Goal: Communication & Community: Answer question/provide support

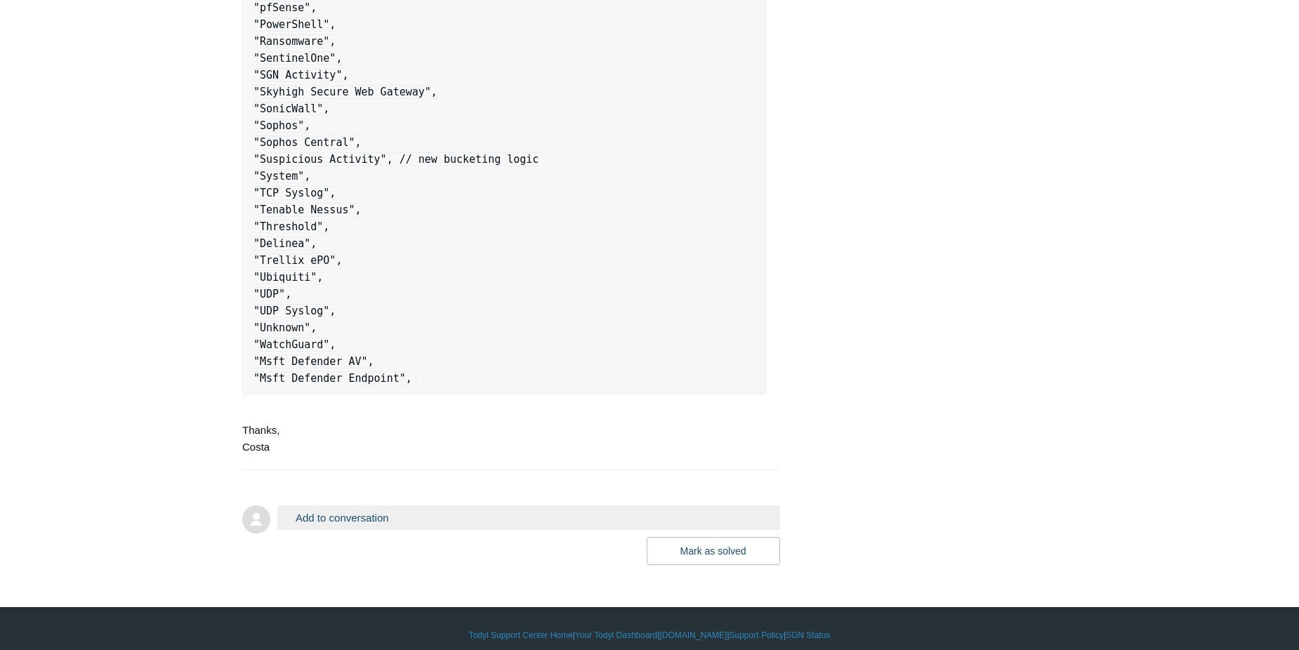
scroll to position [2423, 0]
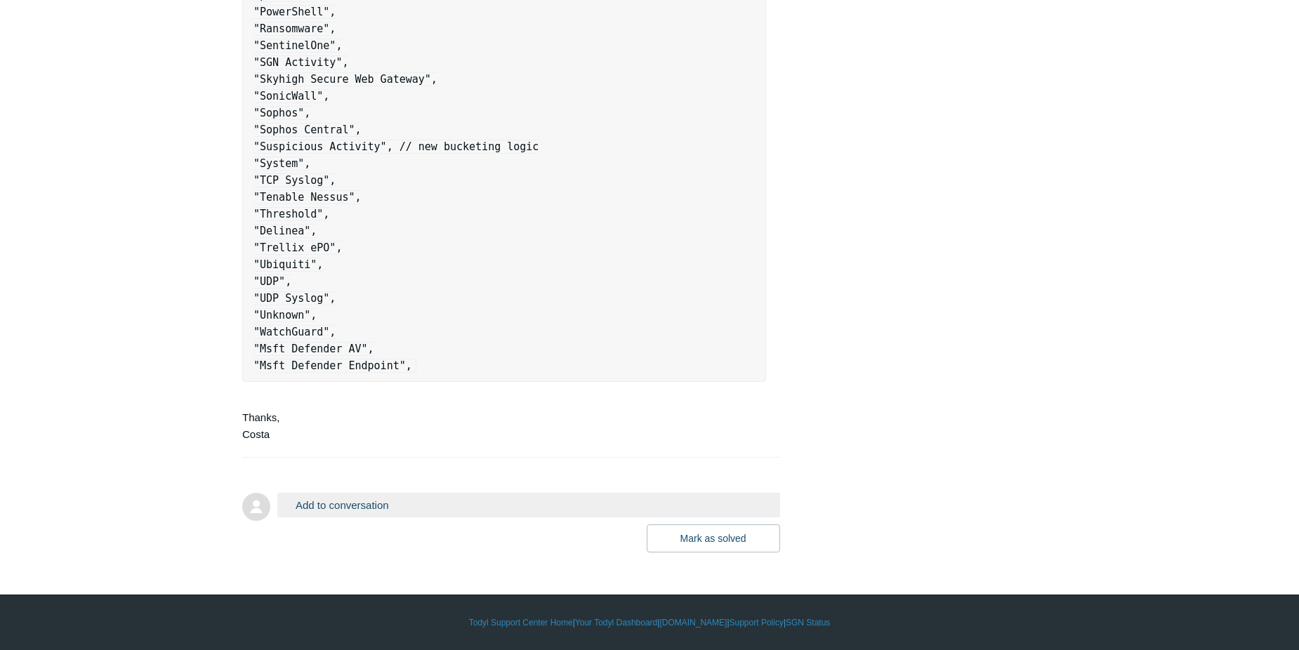
click at [376, 507] on button "Add to conversation" at bounding box center [528, 505] width 503 height 25
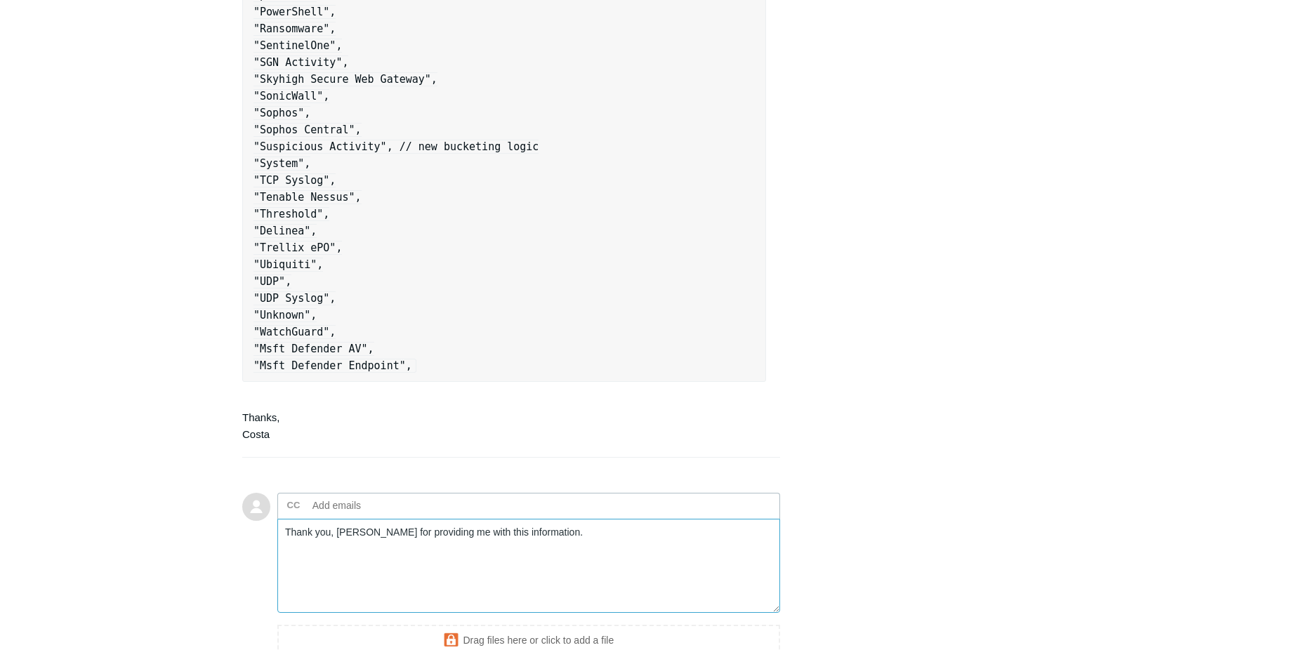
click at [555, 529] on textarea "Thank you, Costa for providing me with this information." at bounding box center [528, 566] width 503 height 95
click at [566, 536] on textarea "Thank you, Costa, for providing me with this information." at bounding box center [528, 566] width 503 height 95
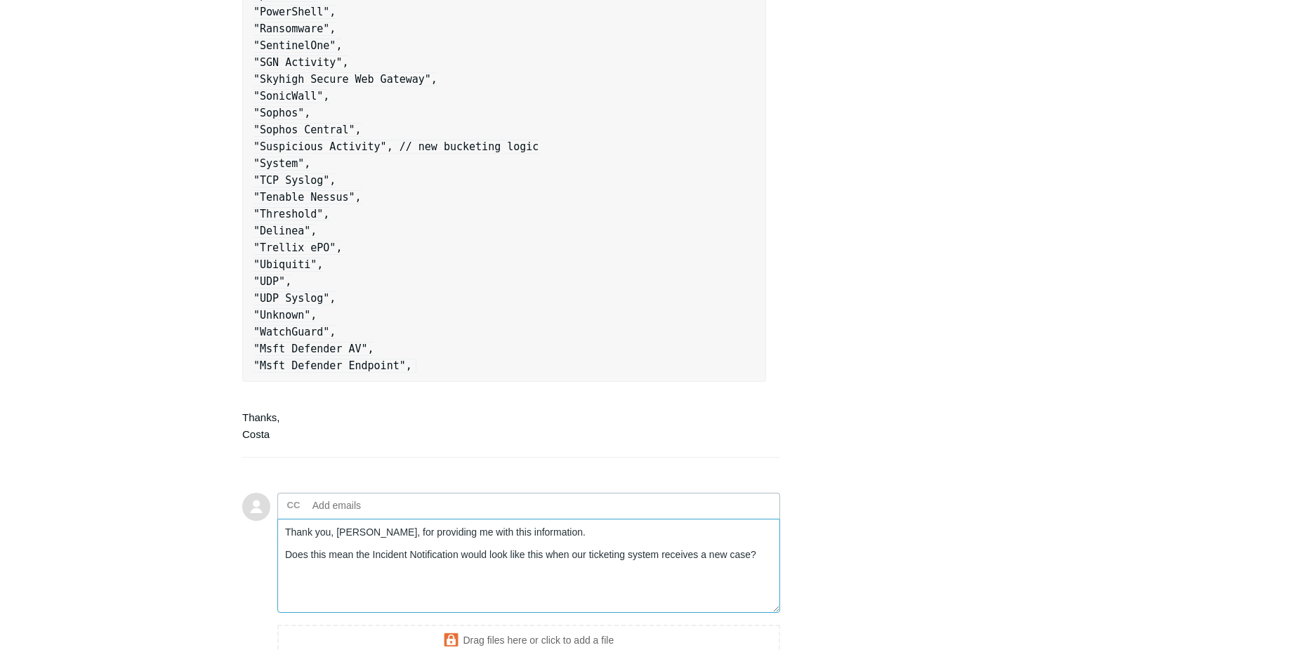
click at [308, 580] on textarea "Thank you, Costa, for providing me with this information. Does this mean the In…" at bounding box center [528, 566] width 503 height 95
click at [763, 553] on textarea "Thank you, Costa, for providing me with this information. Does this mean the In…" at bounding box center [528, 566] width 503 height 95
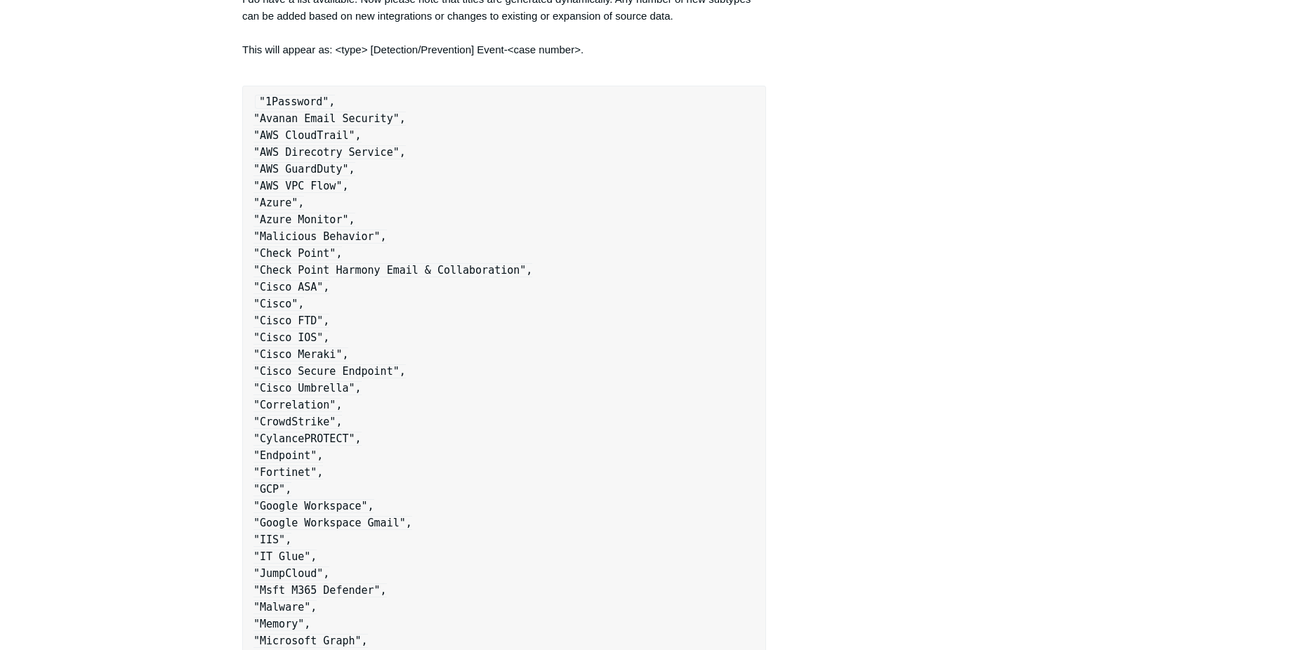
scroll to position [1651, 0]
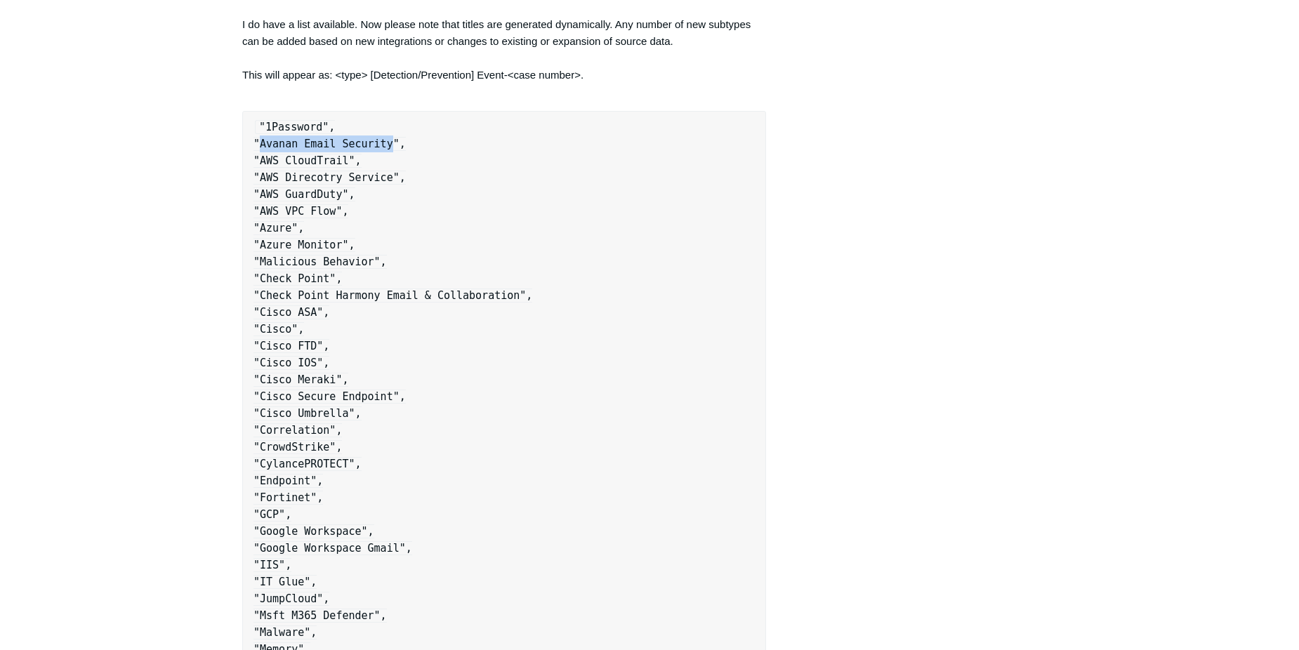
drag, startPoint x: 259, startPoint y: 145, endPoint x: 381, endPoint y: 144, distance: 121.5
click at [381, 144] on code ""1Password", "Avanan Email Security", "AWS CloudTrail", "AWS Direcotry Service"…" at bounding box center [395, 632] width 285 height 1025
copy code "Avanan Email Security"
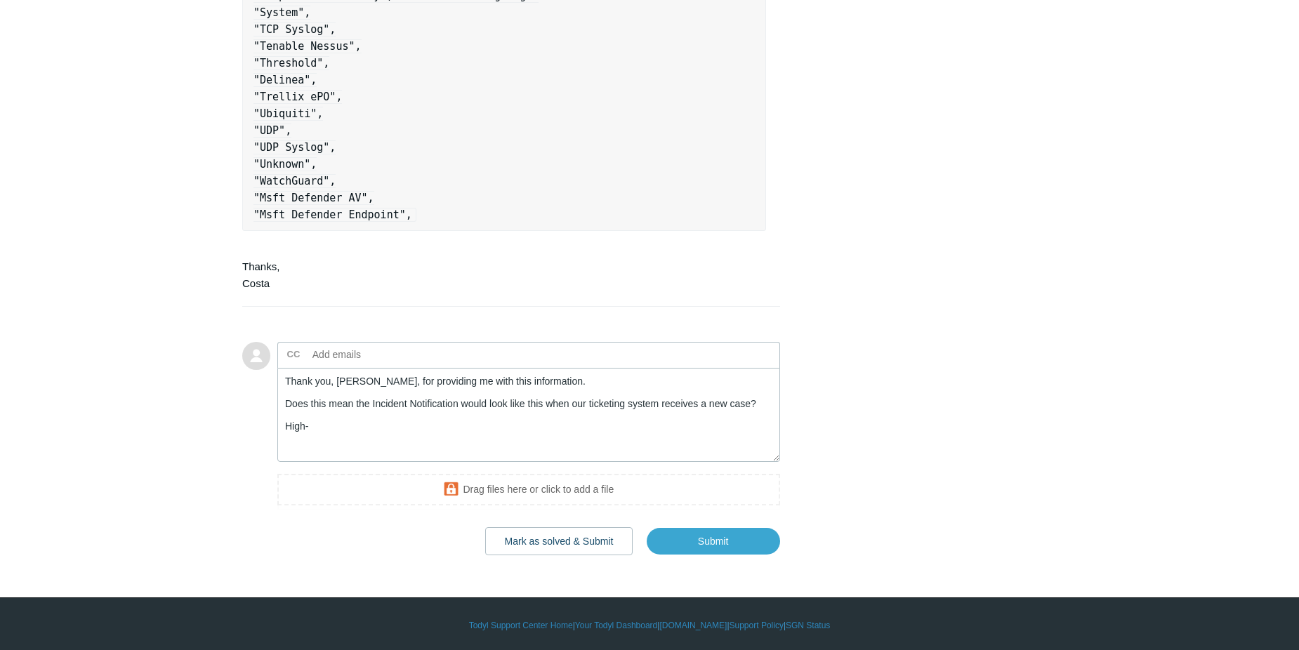
scroll to position [2577, 0]
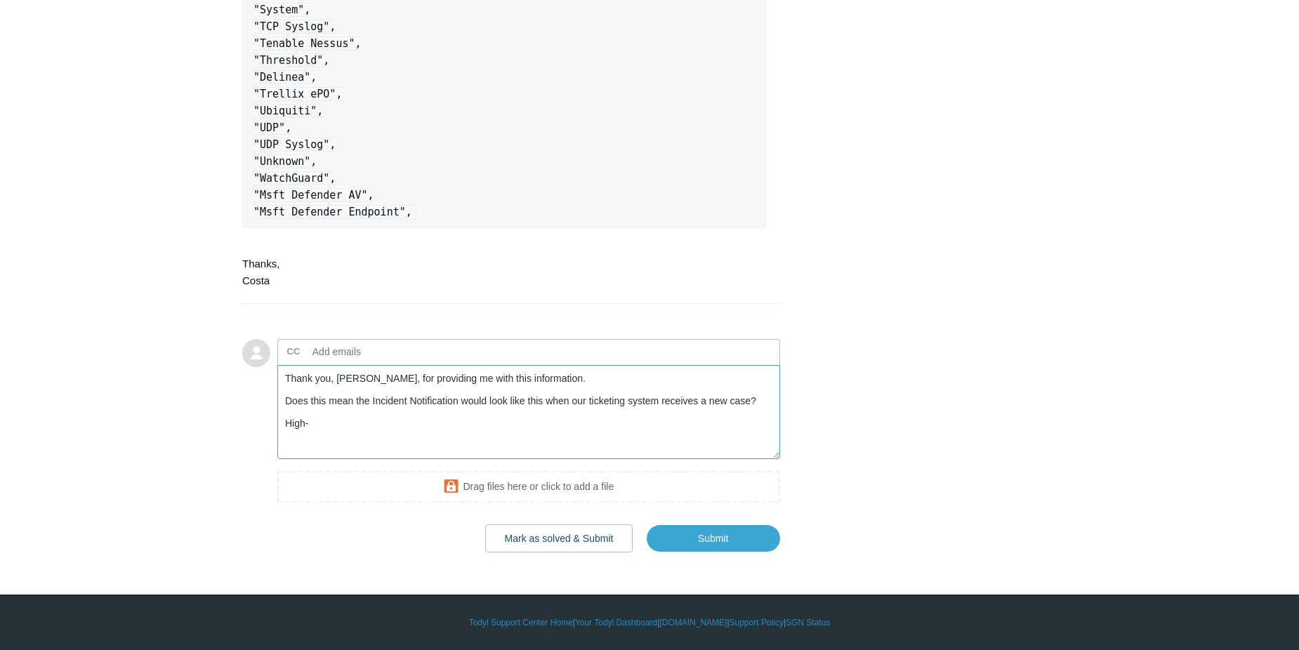
click at [352, 419] on textarea "Thank you, Costa, for providing me with this information. Does this mean the In…" at bounding box center [528, 412] width 503 height 95
paste textarea "Avanan Email Security"
type textarea "Thank you, Costa, for providing me with this information. Does this mean the In…"
click at [709, 533] on input "Submit" at bounding box center [713, 539] width 133 height 28
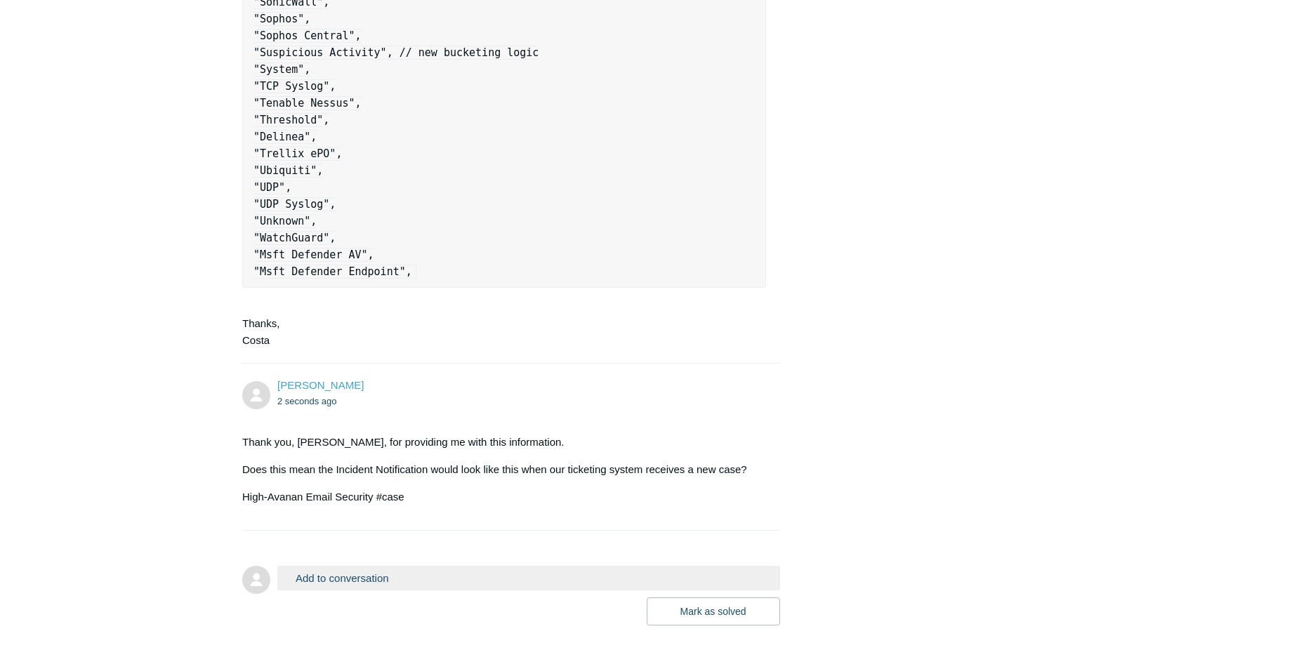
scroll to position [2590, 0]
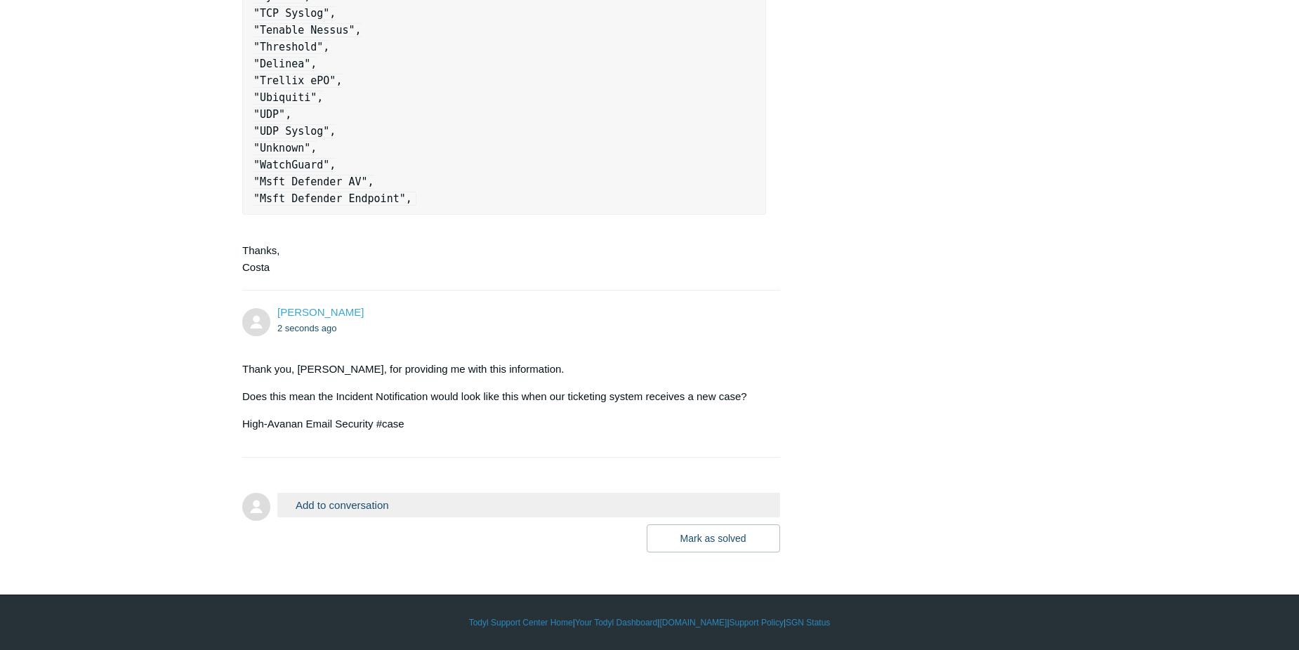
click at [369, 505] on button "Add to conversation" at bounding box center [528, 505] width 503 height 25
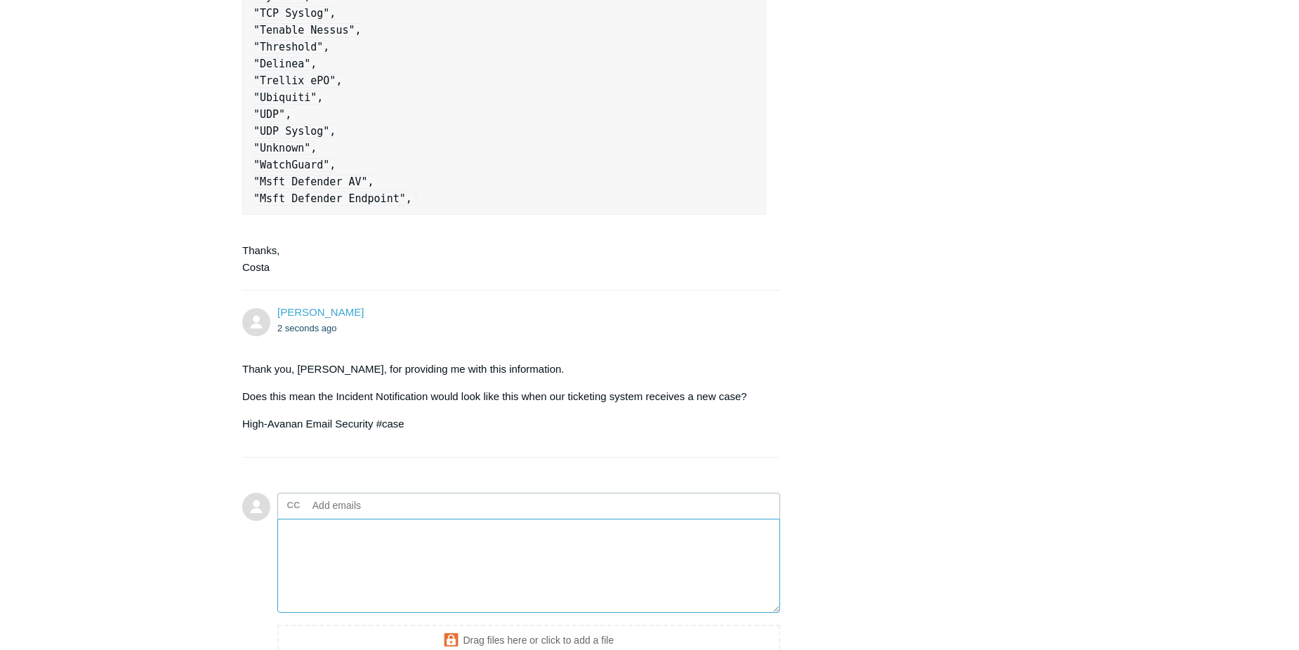
type textarea "O"
type textarea "r"
drag, startPoint x: 385, startPoint y: 540, endPoint x: 219, endPoint y: 535, distance: 165.8
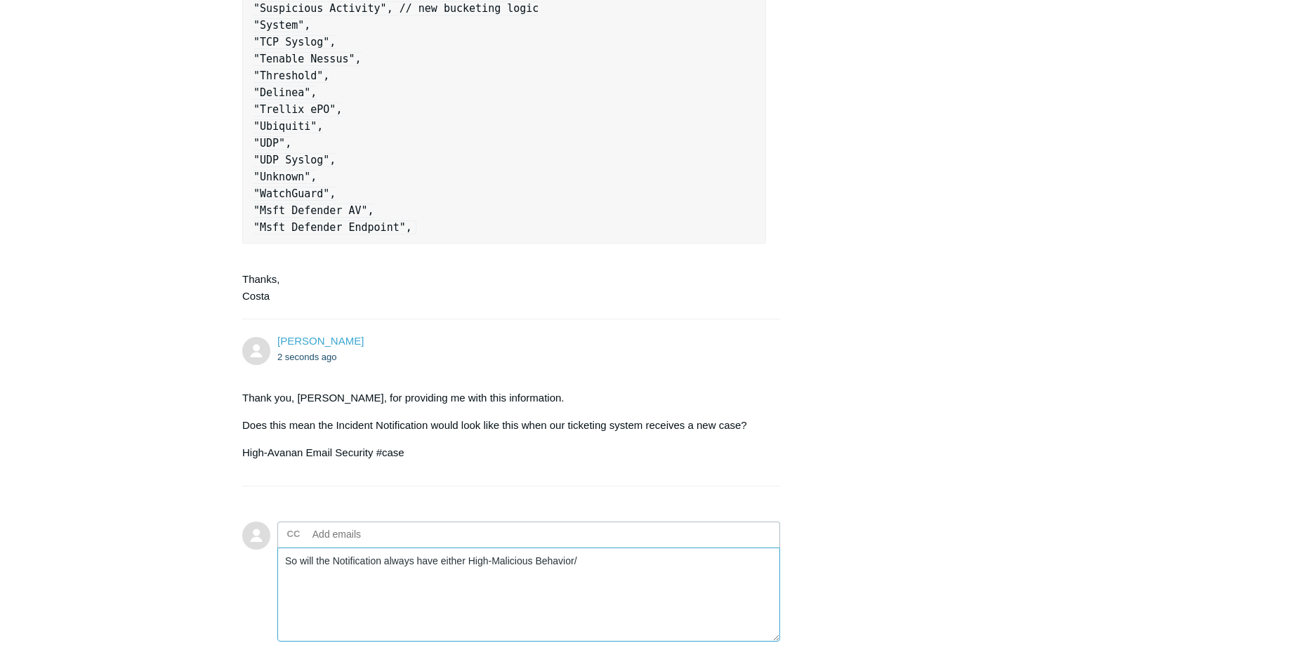
scroll to position [2744, 0]
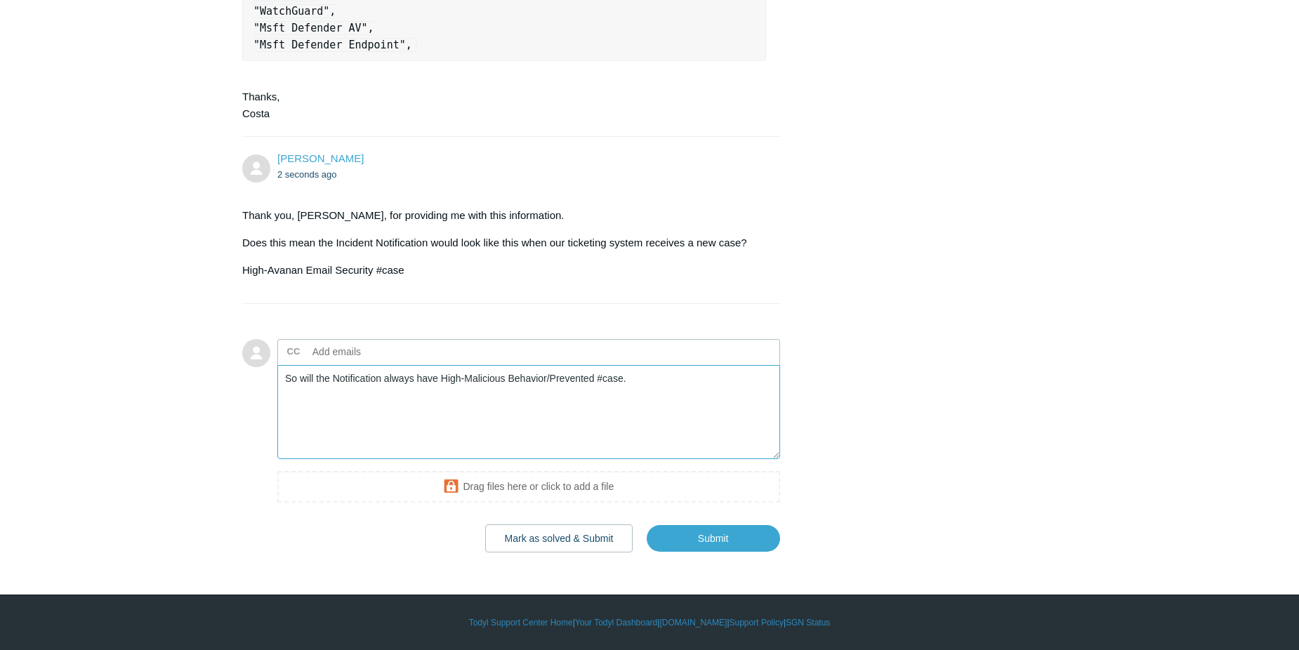
click at [448, 383] on textarea "So will the Notification always have High-Malicious Behavior/Prevented #case." at bounding box center [528, 412] width 503 height 95
click at [449, 381] on textarea "So will the Notification always have High-Malicious Behavior/Prevented #case." at bounding box center [528, 412] width 503 height 95
click at [459, 374] on textarea "So will the Notification always have <Severit Level>-Malicious Behavior/Prevent…" at bounding box center [528, 412] width 503 height 95
click at [701, 374] on textarea "So will the Notification always have < Severity Level>-Malicious Behavior/Preve…" at bounding box center [528, 412] width 503 height 95
click at [449, 377] on textarea "So will the Notification always have < Severity Level>-Malicious Behavior/Preve…" at bounding box center [528, 412] width 503 height 95
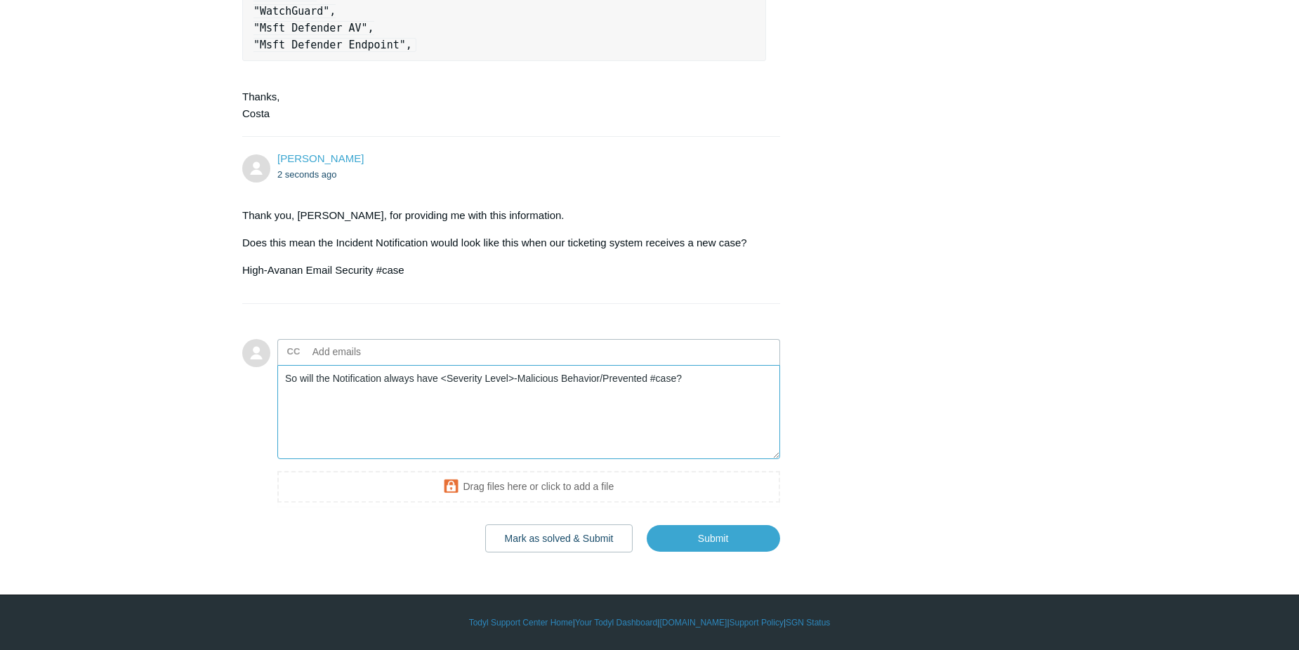
click at [730, 386] on textarea "So will the Notification always have <Severity Level>-Malicious Behavior/Preven…" at bounding box center [528, 412] width 503 height 95
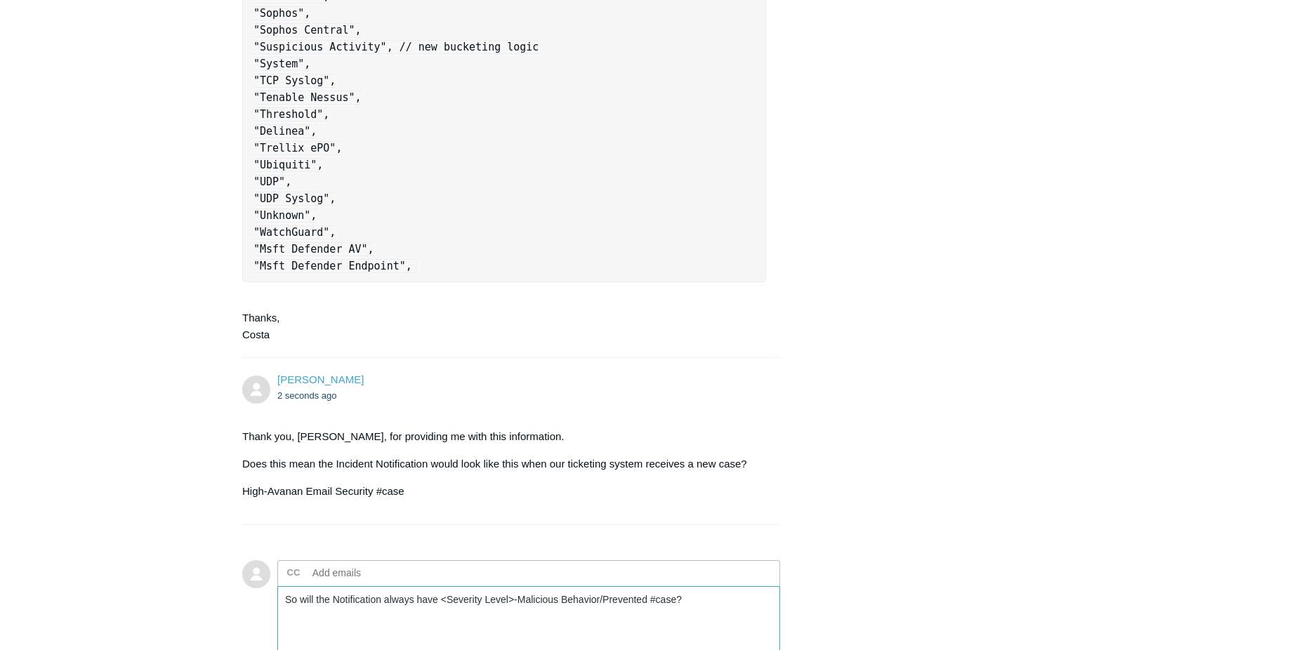
scroll to position [2674, 0]
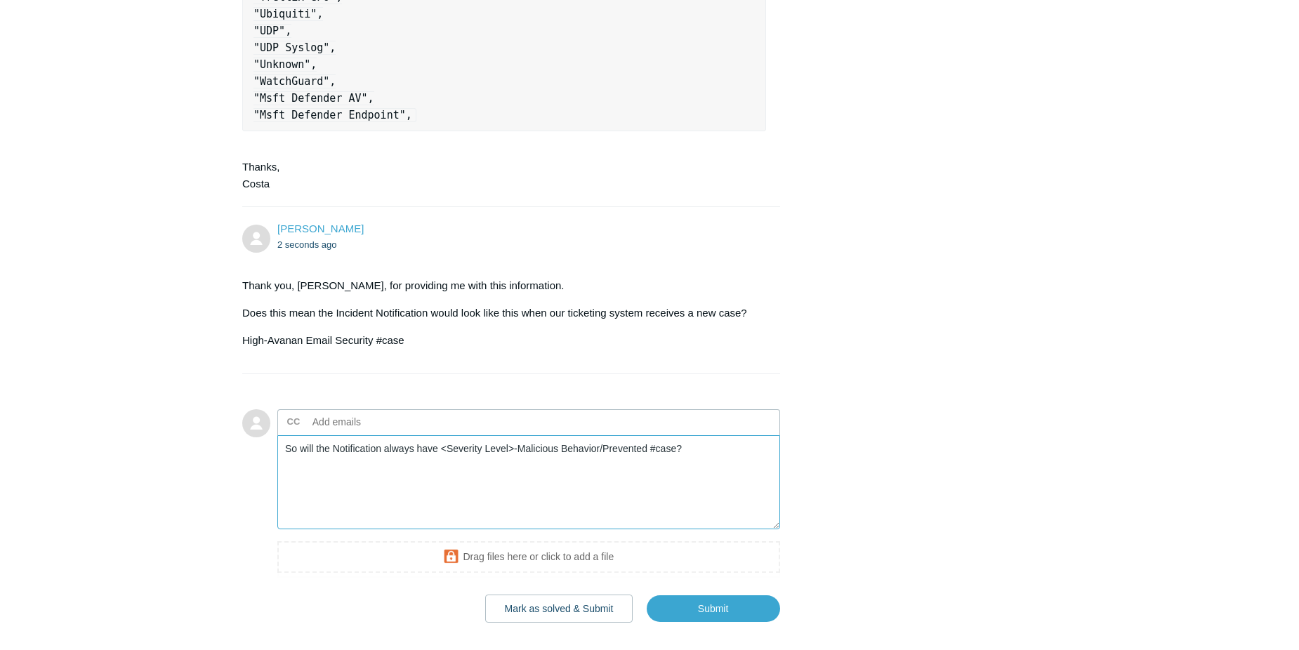
type textarea "So will the Notification always have <Severity Level>-Malicious Behavior/Preven…"
click at [711, 610] on input "Submit" at bounding box center [713, 609] width 133 height 28
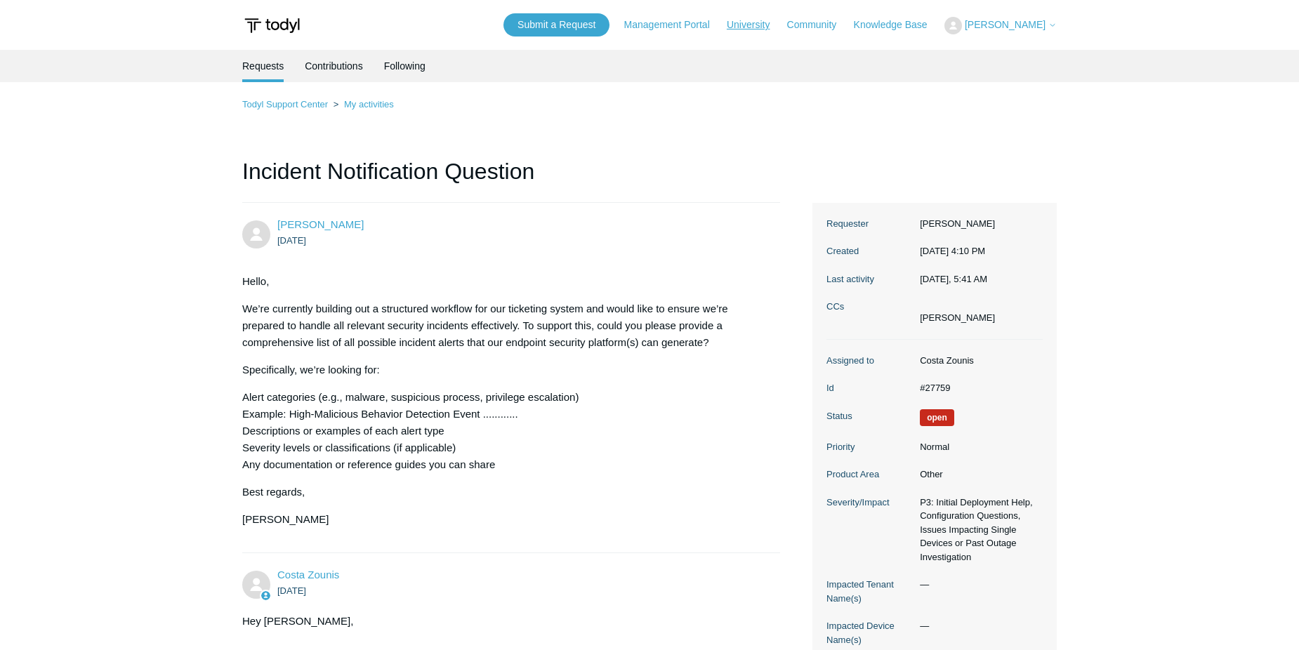
click at [762, 26] on link "University" at bounding box center [755, 25] width 57 height 15
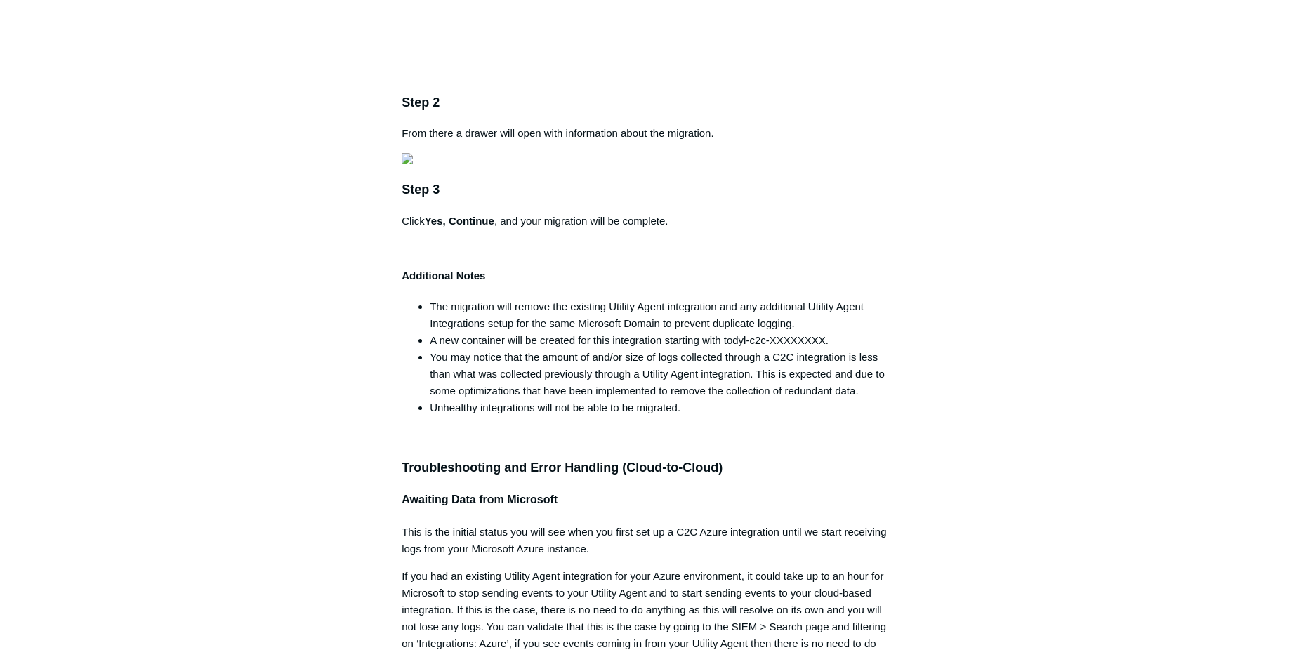
scroll to position [4354, 0]
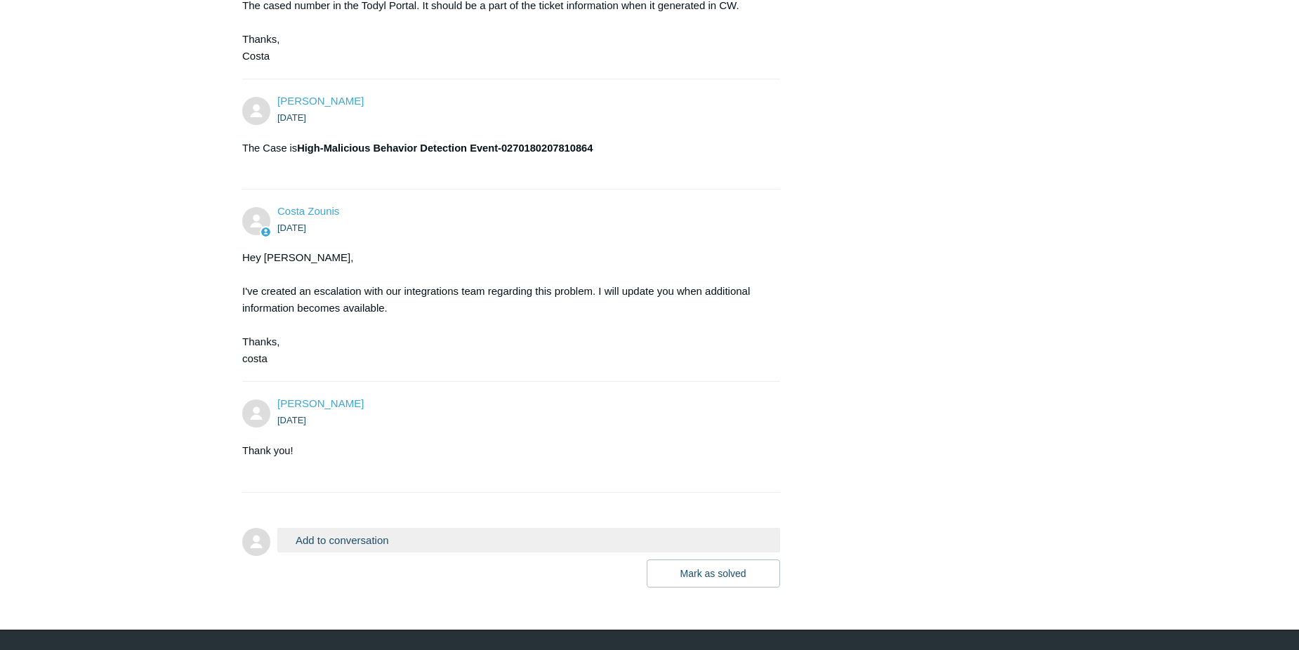
scroll to position [1320, 0]
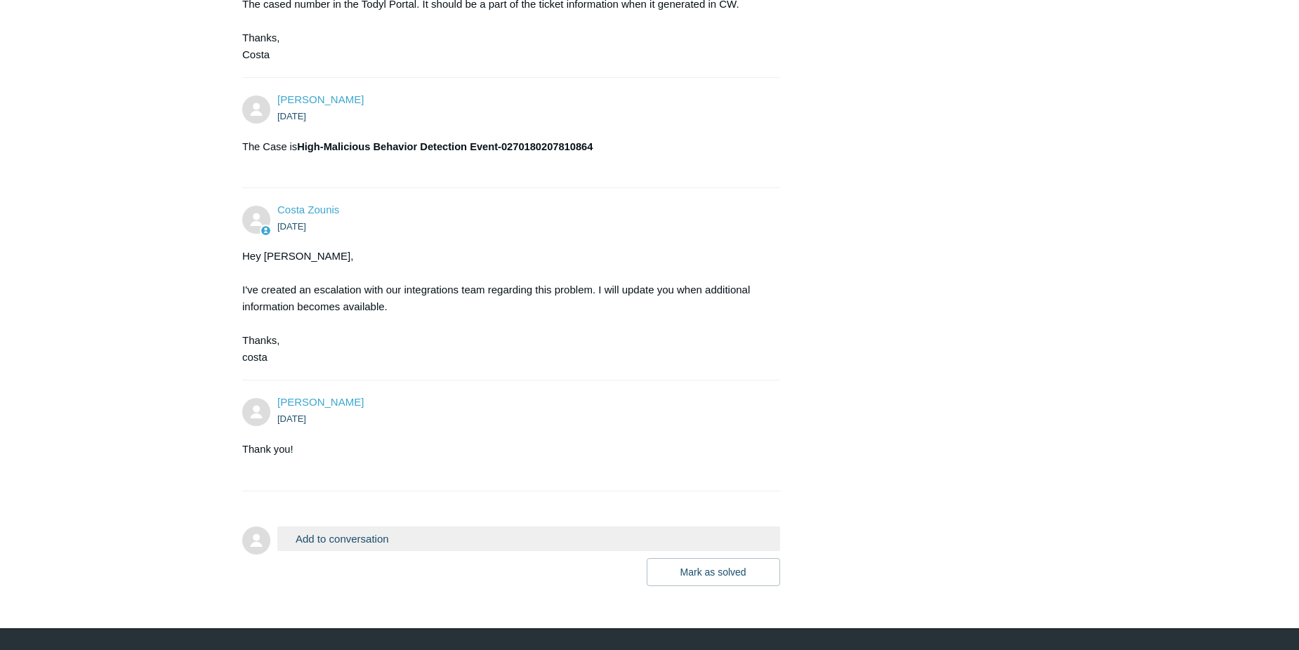
click at [386, 527] on button "Add to conversation" at bounding box center [528, 539] width 503 height 25
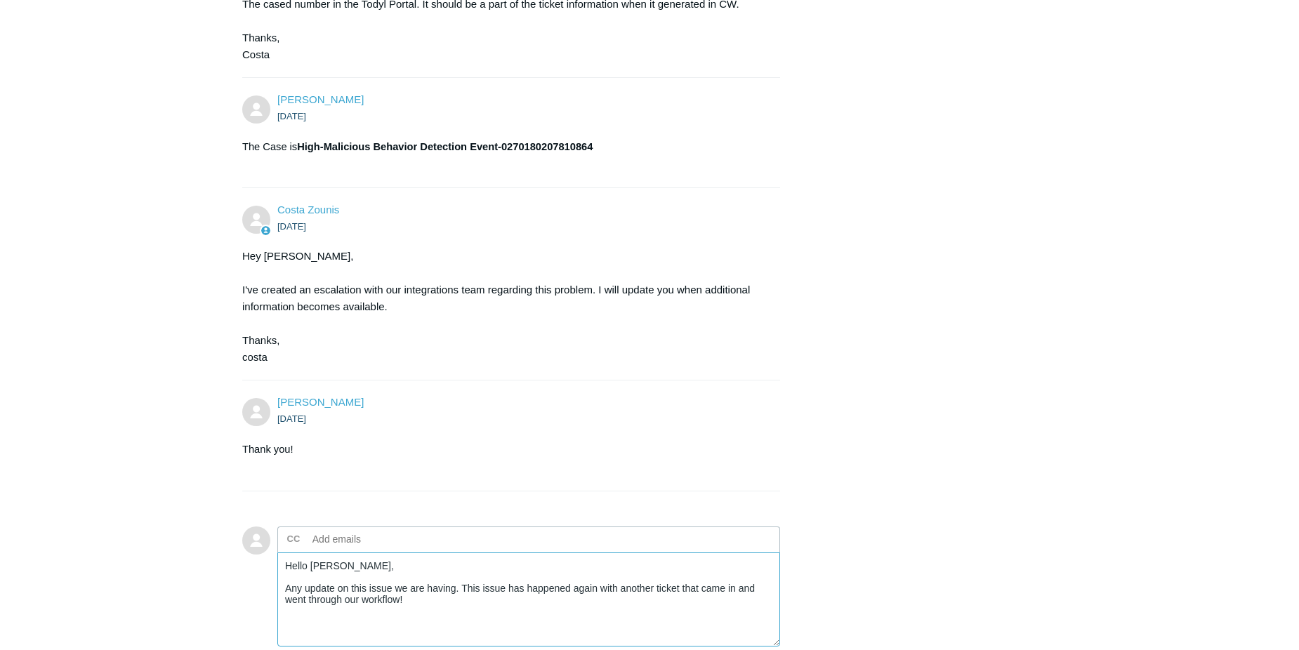
click at [449, 558] on textarea "Hello [PERSON_NAME], Any update on this issue we are having. This issue has hap…" at bounding box center [528, 600] width 503 height 95
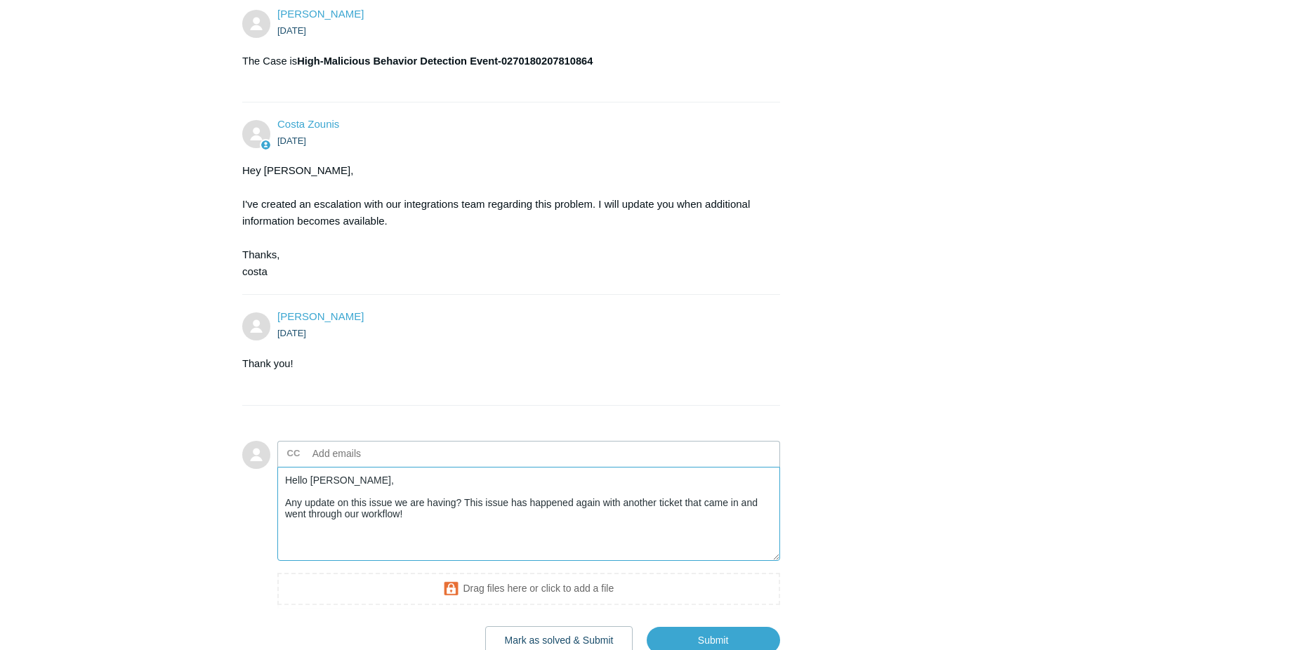
scroll to position [1474, 0]
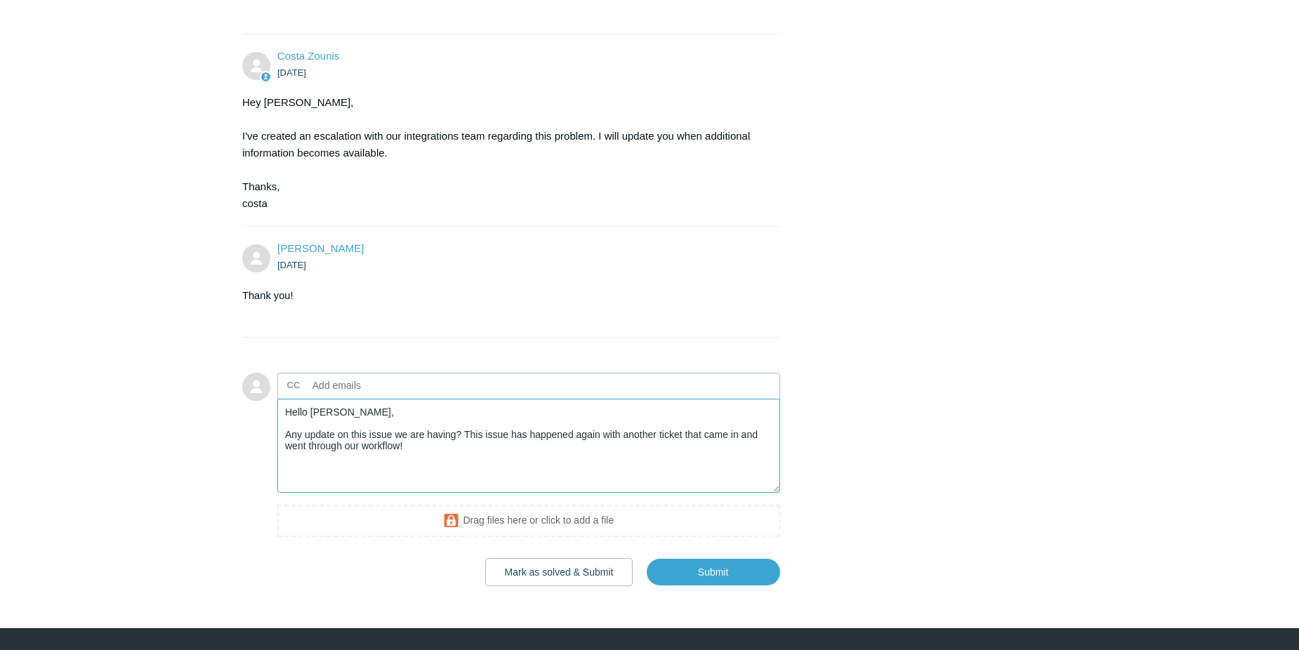
type textarea "Hello [PERSON_NAME], Any update on this issue we are having? This issue has hap…"
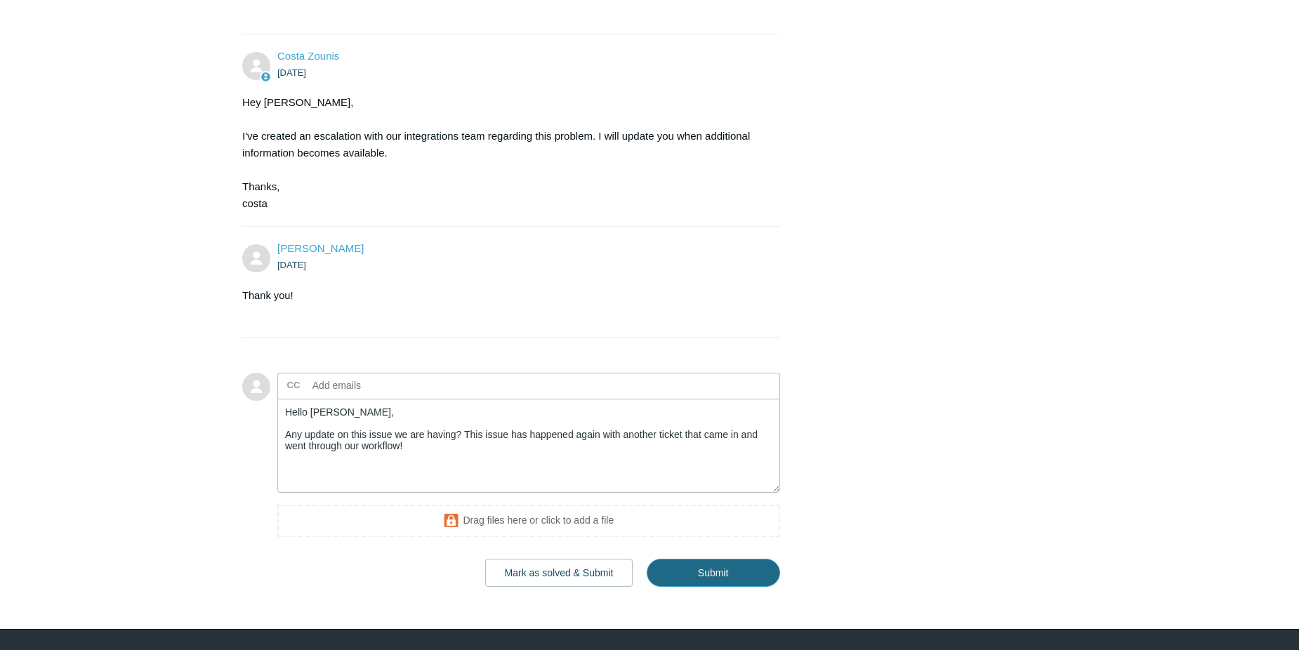
click at [718, 559] on input "Submit" at bounding box center [713, 573] width 133 height 28
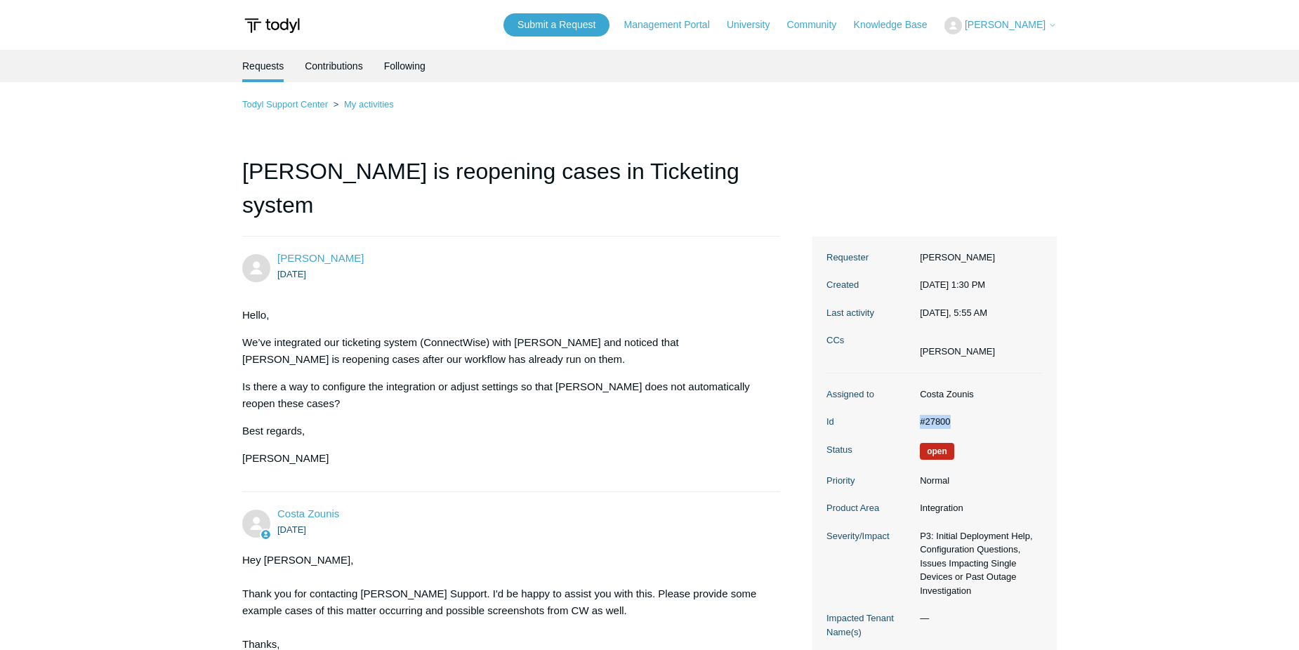
drag, startPoint x: 920, startPoint y: 388, endPoint x: 966, endPoint y: 386, distance: 45.7
click at [966, 415] on dd "#27800" at bounding box center [978, 422] width 130 height 14
copy dd "#27800"
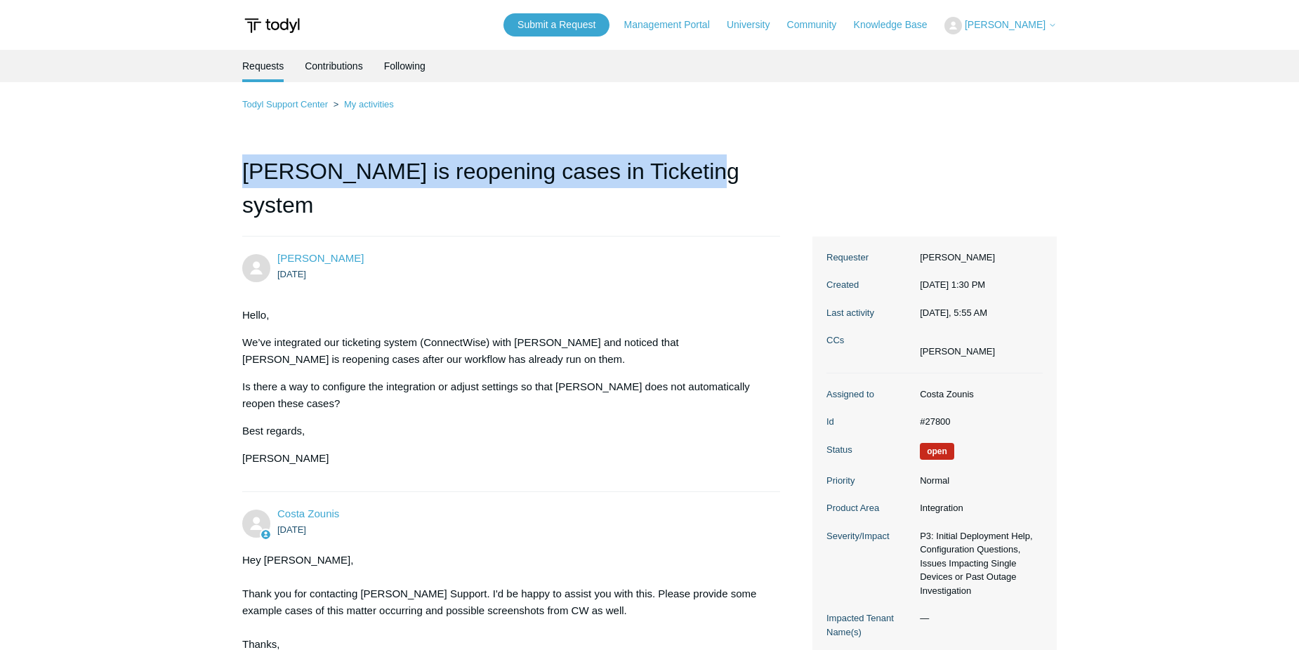
drag, startPoint x: 237, startPoint y: 176, endPoint x: 726, endPoint y: 179, distance: 488.7
copy h1 "[PERSON_NAME] is reopening cases in Ticketing system"
